Goal: Task Accomplishment & Management: Complete application form

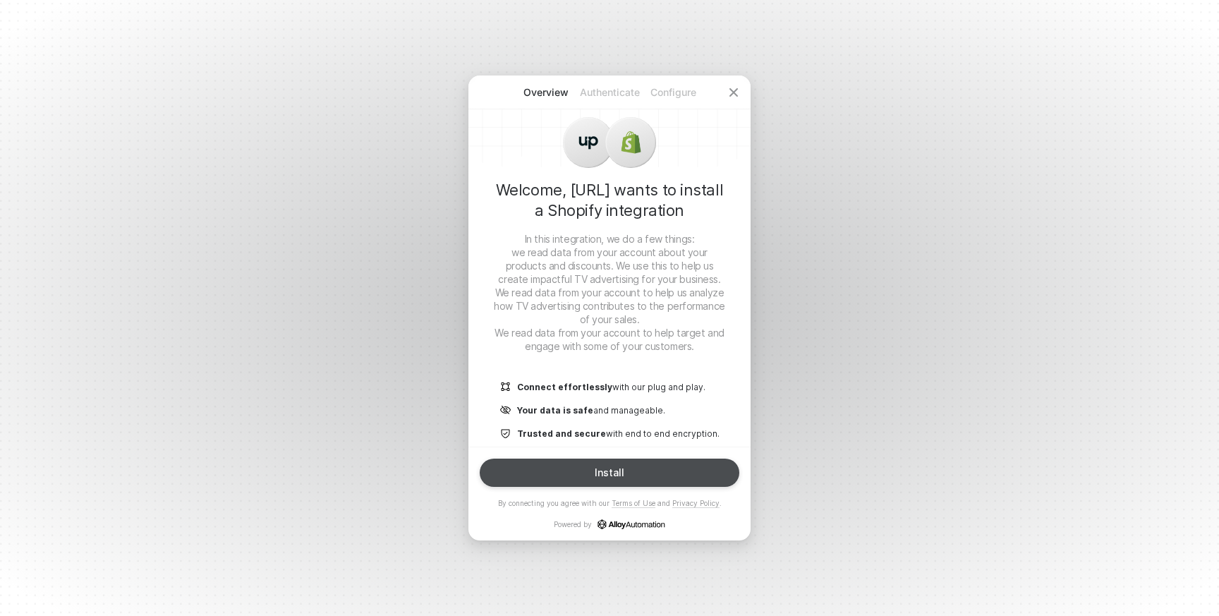
click at [599, 474] on div "Install" at bounding box center [610, 472] width 30 height 11
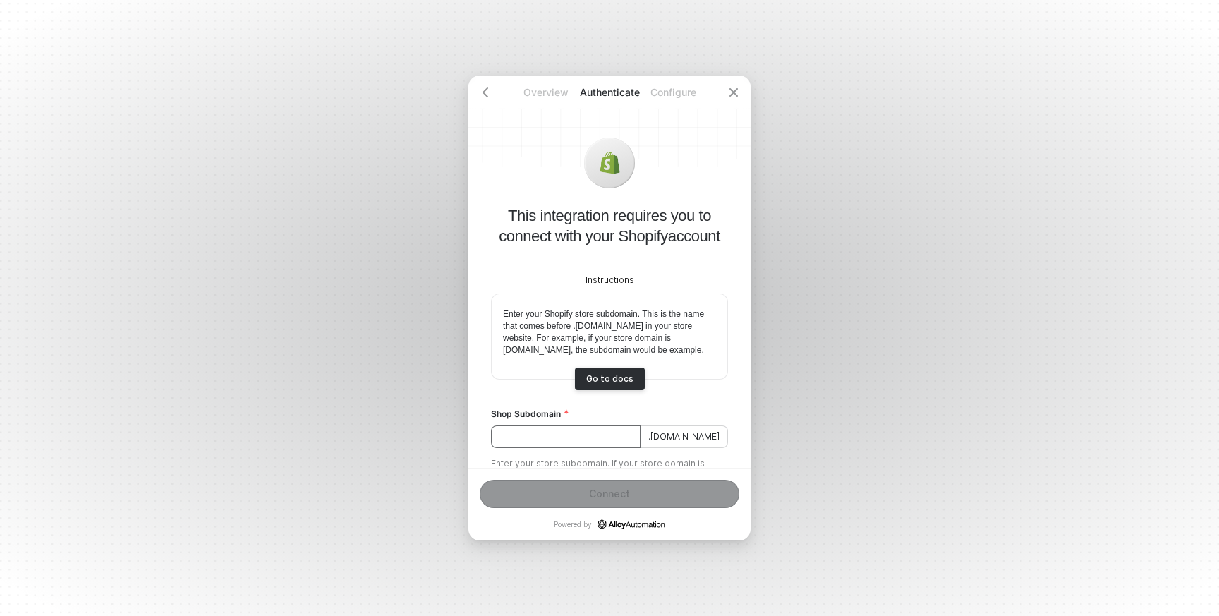
click at [539, 447] on input "Shop Subdomain" at bounding box center [566, 436] width 150 height 23
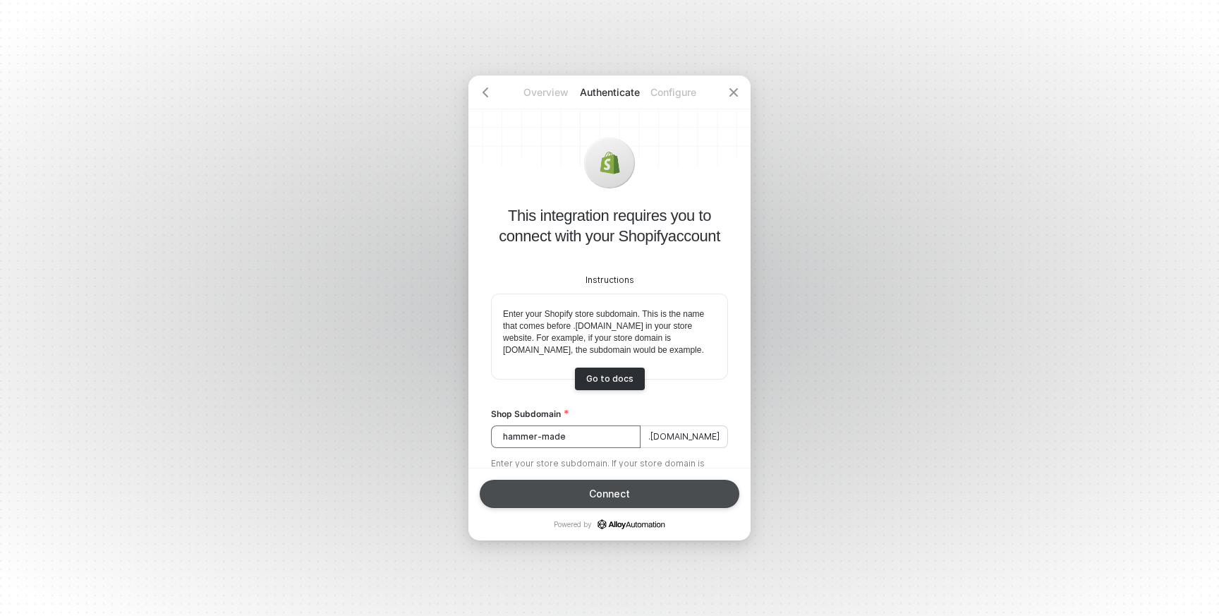
type input "hammer-made"
click at [572, 492] on button "Connect" at bounding box center [610, 494] width 260 height 28
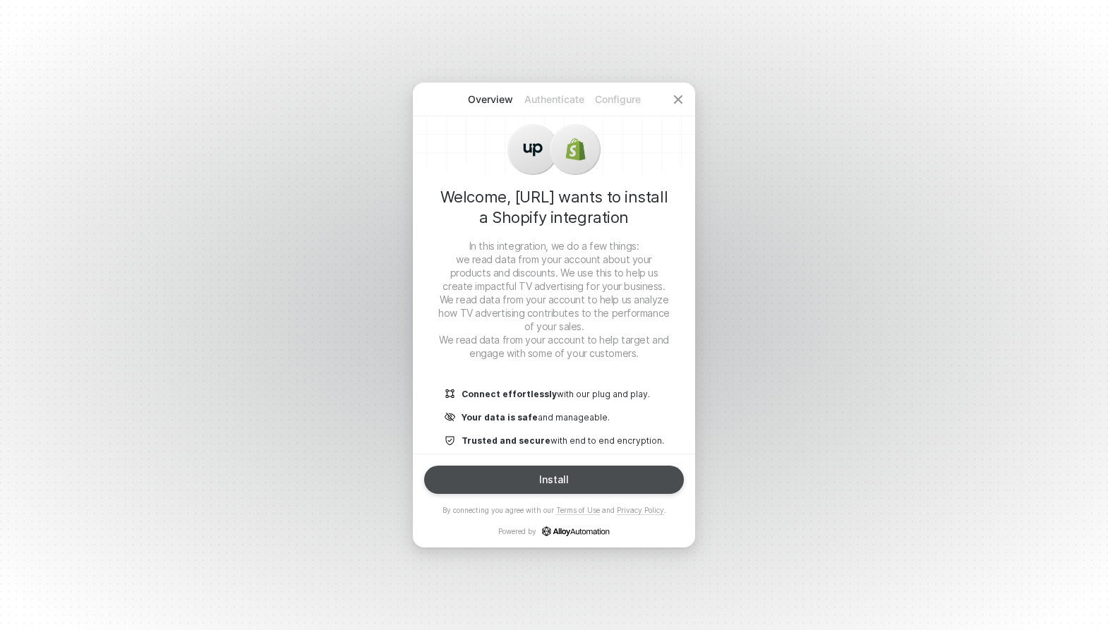
click at [542, 482] on div "Install" at bounding box center [554, 479] width 30 height 11
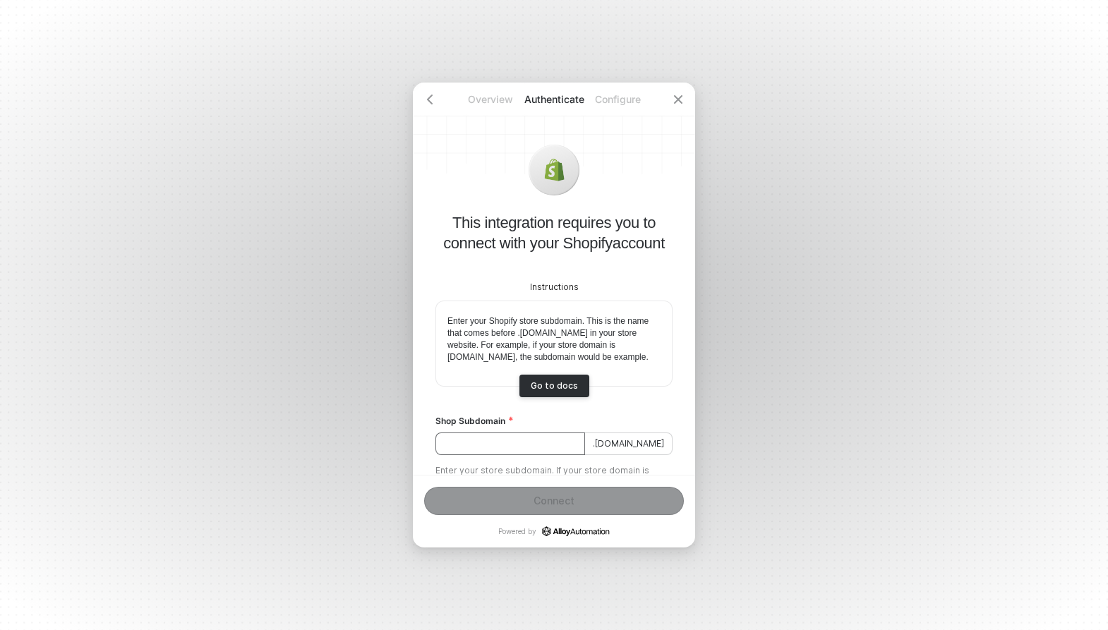
click at [497, 455] on input "Shop Subdomain" at bounding box center [510, 443] width 150 height 23
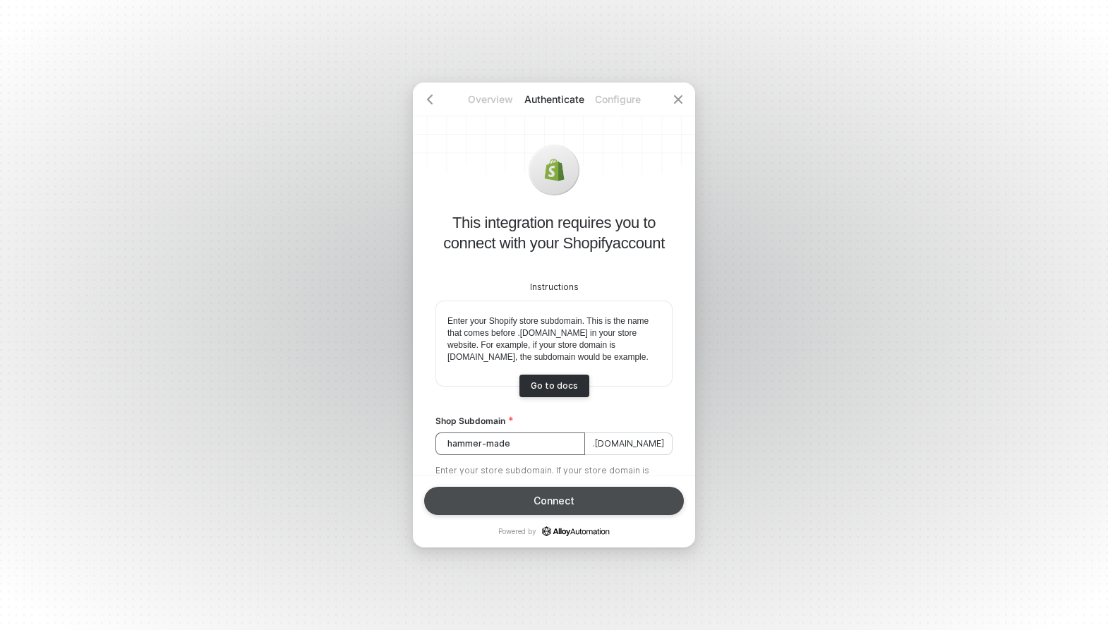
type input "hammer-made"
click at [521, 514] on button "Connect" at bounding box center [554, 501] width 260 height 28
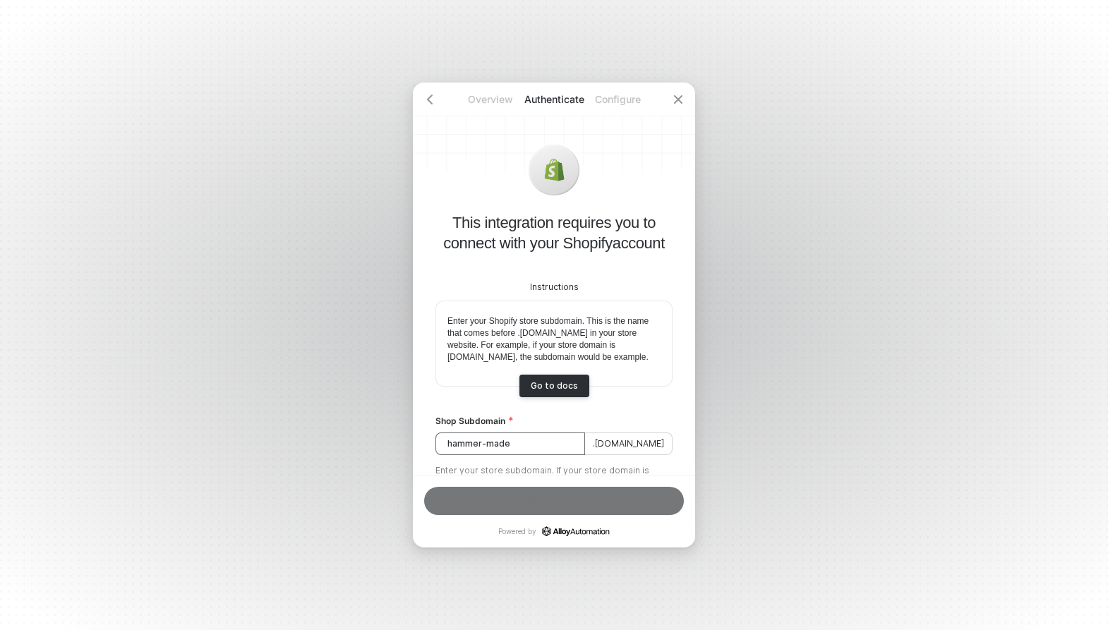
click at [556, 454] on input "hammer-made" at bounding box center [510, 443] width 150 height 23
click at [624, 454] on span ".[DOMAIN_NAME]" at bounding box center [628, 443] width 87 height 23
click at [555, 455] on input "hammer-made" at bounding box center [510, 443] width 150 height 23
click at [333, 392] on div "Overview Authenticate Configure This integration requires you to connect with y…" at bounding box center [554, 315] width 1108 height 630
click at [500, 455] on input "hammer-made" at bounding box center [510, 443] width 150 height 23
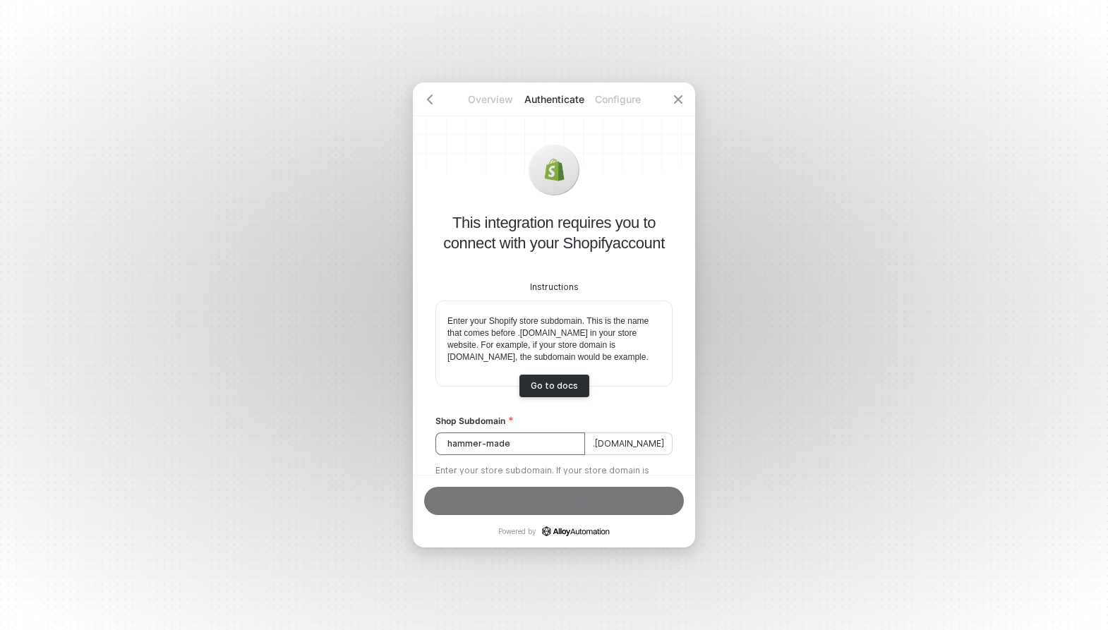
drag, startPoint x: 525, startPoint y: 457, endPoint x: 422, endPoint y: 446, distance: 103.6
click at [422, 444] on div "This integration requires you to connect with your Shopify account Instructions…" at bounding box center [554, 279] width 282 height 392
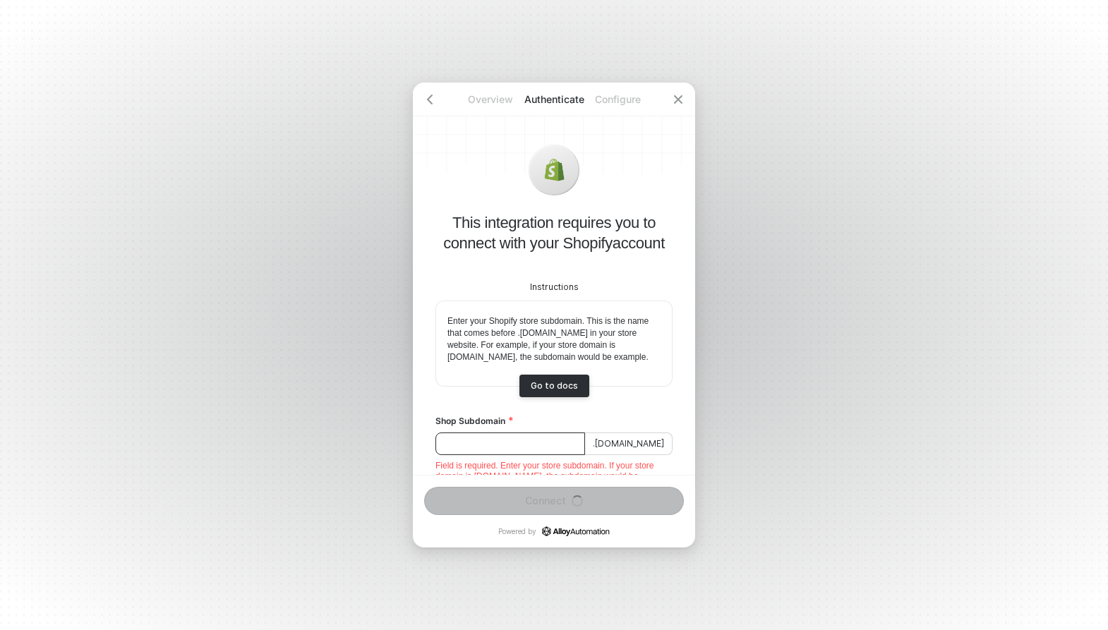
paste input "hammer-made."
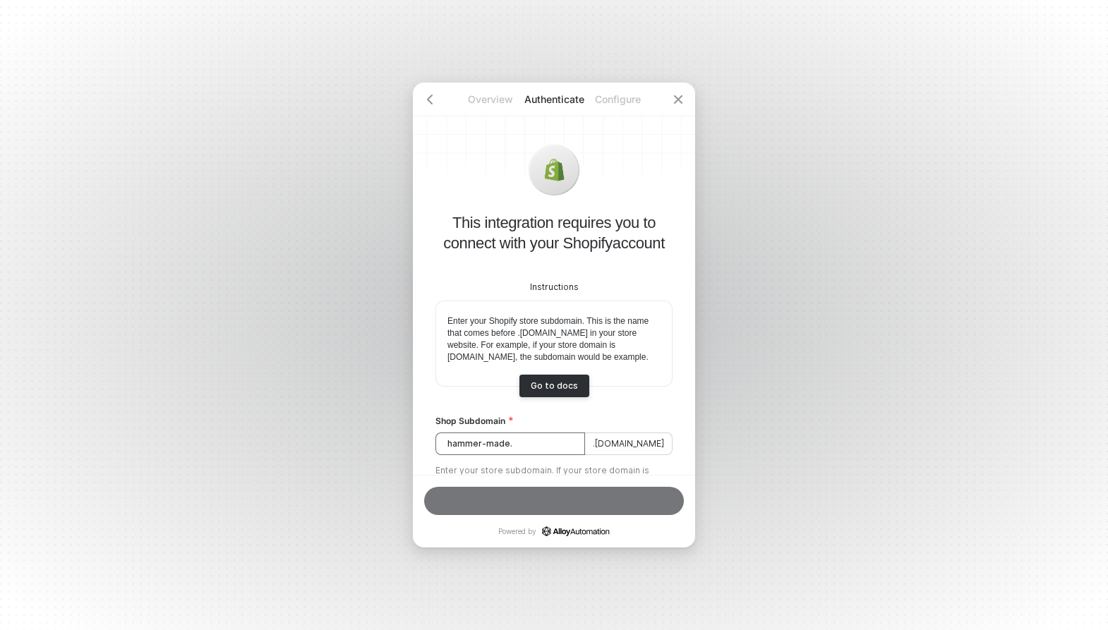
type input "hammer-made"
click at [627, 455] on span ".[DOMAIN_NAME]" at bounding box center [628, 443] width 87 height 23
click at [428, 101] on icon "icon-arrow-left" at bounding box center [429, 99] width 11 height 11
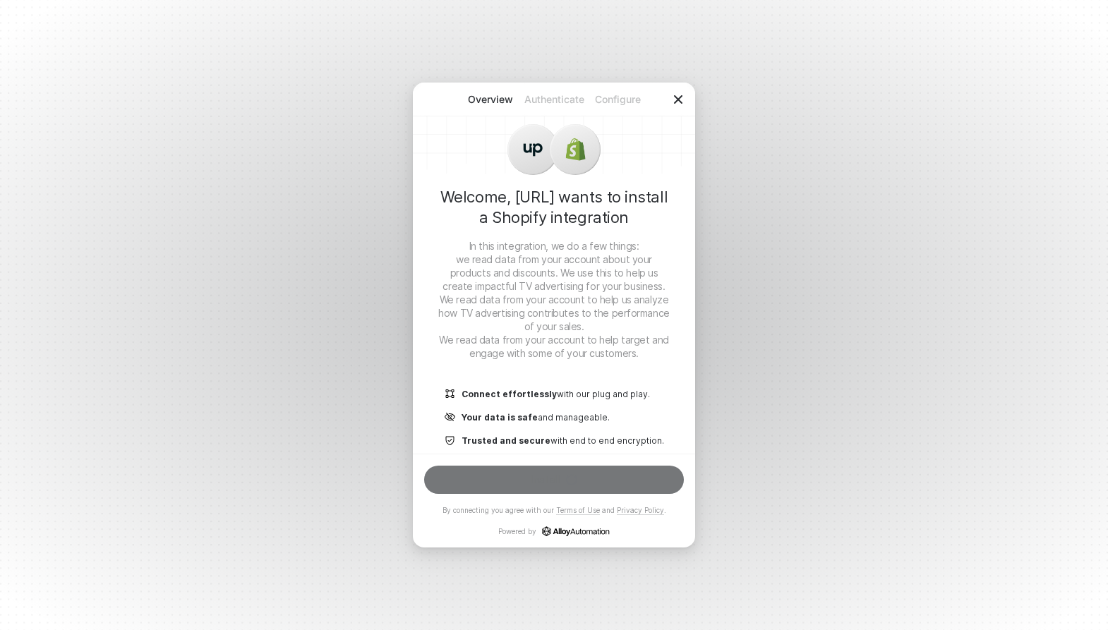
drag, startPoint x: 689, startPoint y: 94, endPoint x: 678, endPoint y: 104, distance: 14.5
click at [687, 95] on div at bounding box center [678, 100] width 34 height 34
drag, startPoint x: 674, startPoint y: 97, endPoint x: 660, endPoint y: 151, distance: 55.6
click at [678, 103] on icon "icon-close" at bounding box center [677, 99] width 11 height 11
click at [680, 96] on icon "icon-close" at bounding box center [677, 99] width 11 height 11
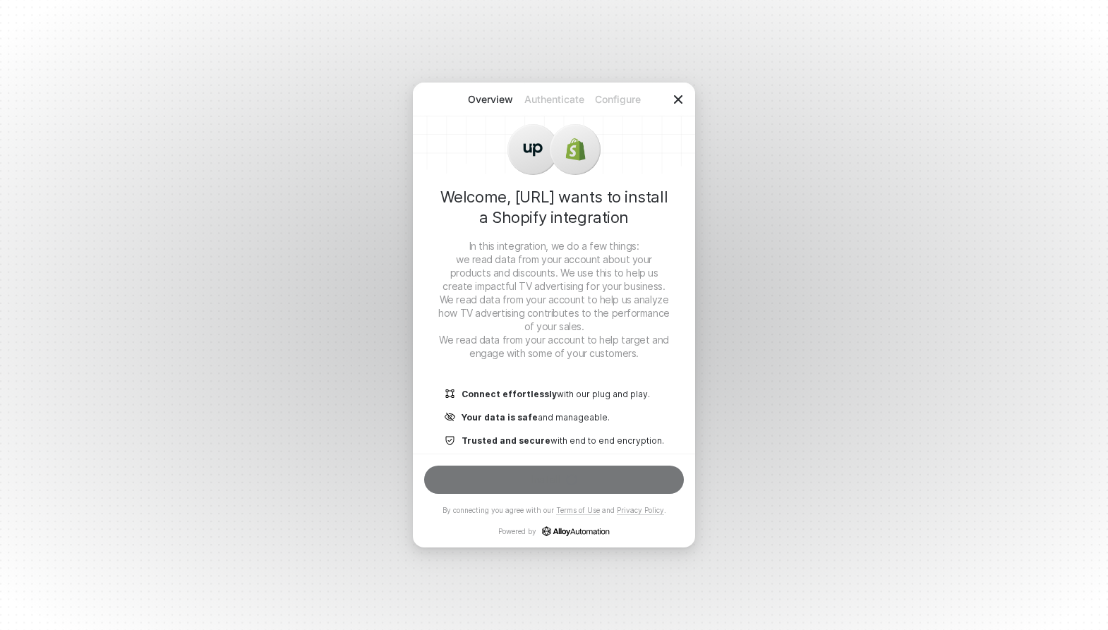
click at [678, 97] on icon "icon-close" at bounding box center [677, 99] width 11 height 11
click at [480, 430] on div "Connect effortlessly with our plug and play. Your data is safe and manageable. …" at bounding box center [553, 408] width 219 height 75
click at [222, 301] on div "Overview Authenticate Configure Welcome, Upscale.ai wants to install a Shopify …" at bounding box center [554, 315] width 1108 height 630
